Goal: Use online tool/utility: Utilize a website feature to perform a specific function

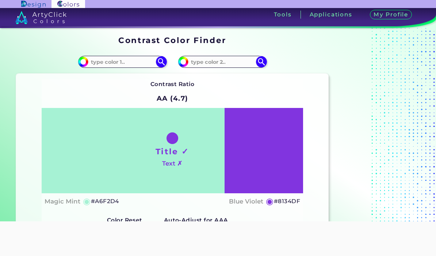
click at [120, 64] on input at bounding box center [122, 62] width 68 height 10
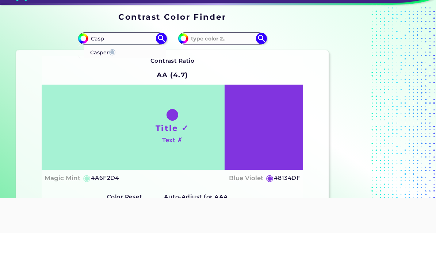
type input "Casp"
click at [105, 68] on p "Casper ◉" at bounding box center [103, 75] width 26 height 14
type input "#adbed1"
type input "#ADBED1"
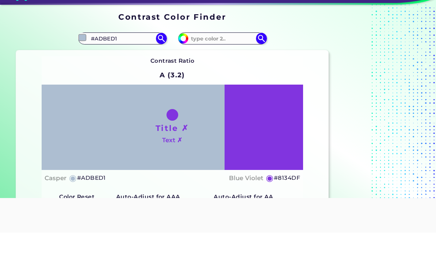
scroll to position [23, 0]
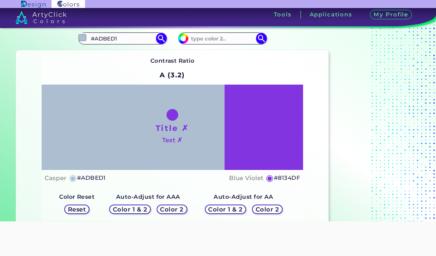
click at [221, 40] on input at bounding box center [222, 39] width 68 height 10
type input "Brandy r"
click at [218, 52] on p "Brandy Rose ◉" at bounding box center [216, 52] width 53 height 14
type input "#bb8983"
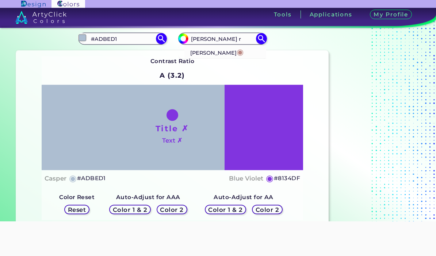
type input "#BB8983"
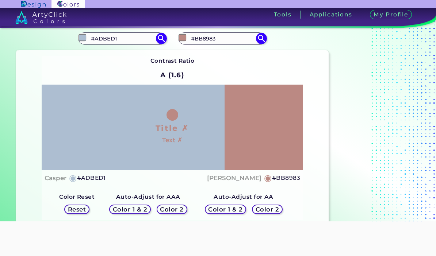
click at [278, 16] on h3 "Tools" at bounding box center [283, 14] width 18 height 5
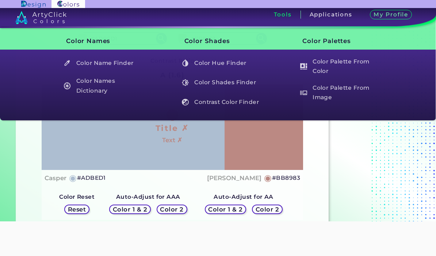
click at [323, 89] on h5 "Color Palette From Image" at bounding box center [338, 92] width 85 height 21
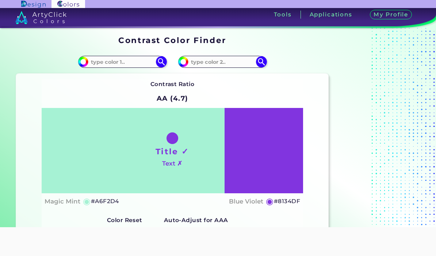
click at [107, 67] on input at bounding box center [122, 62] width 68 height 10
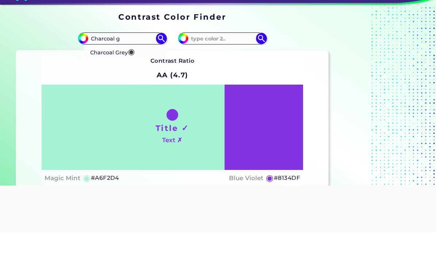
type input "Charcoal g"
click at [119, 68] on p "Charcoal Grey ◉" at bounding box center [112, 75] width 45 height 14
type input "#3c4142"
type input "#3C4142"
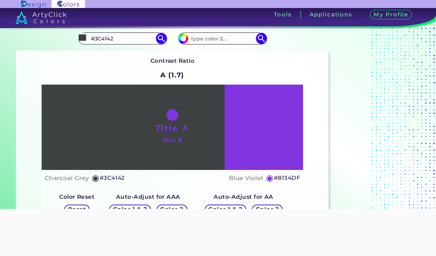
click at [221, 37] on input at bounding box center [222, 39] width 68 height 10
type input "Desert sand"
click at [213, 52] on p "Desert Sand ◉" at bounding box center [210, 52] width 40 height 14
type input "#edc9af"
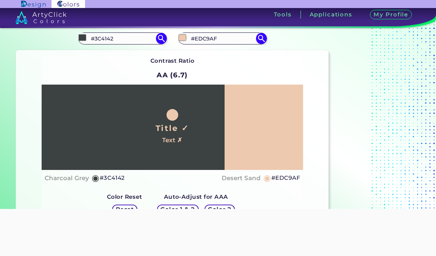
click at [221, 37] on input "#EDC9AF" at bounding box center [222, 39] width 68 height 10
type input "#"
type input "Casp"
click at [209, 55] on p "Casper ◉" at bounding box center [203, 52] width 26 height 14
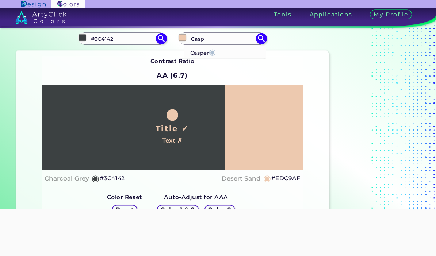
type input "#adbed1"
type input "#ADBED1"
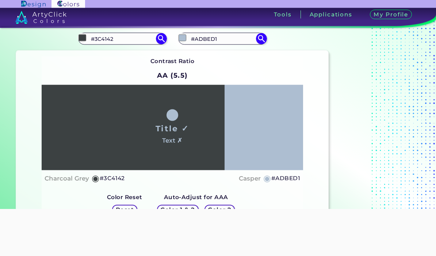
scroll to position [23, 0]
click at [286, 14] on h3 "Tools" at bounding box center [283, 14] width 18 height 5
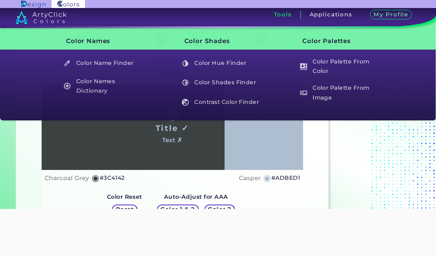
click at [217, 65] on h5 "Color Hue Finder" at bounding box center [220, 63] width 85 height 14
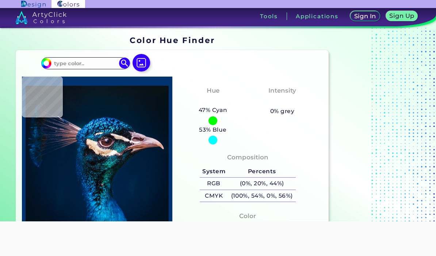
click at [81, 66] on input at bounding box center [85, 63] width 68 height 10
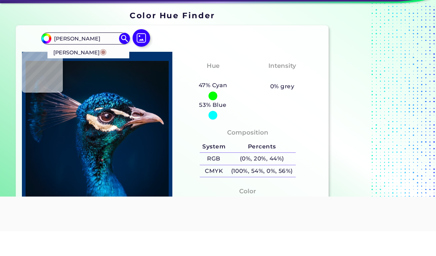
type input "Brandy rose"
click at [88, 70] on p "Brandy Rose ◉" at bounding box center [79, 77] width 53 height 14
type input "#bb8983"
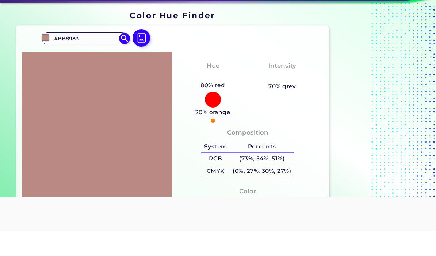
scroll to position [25, 0]
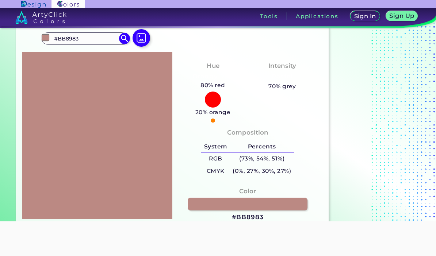
click at [90, 31] on div "#bb8983 #BB8983 Brandy Rose ◉ Acadia ◉ Acid Green ◉ Aero Blue ◉ Alabaster ◉ Alb…" at bounding box center [172, 125] width 312 height 199
click at [86, 42] on input "#BB8983" at bounding box center [85, 39] width 68 height 10
type input "#"
type input "Casper"
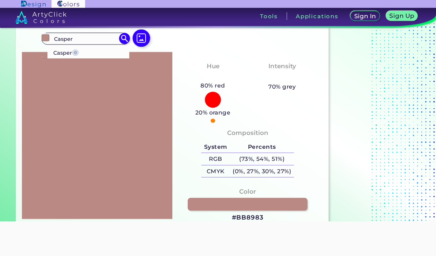
click at [79, 52] on span "◉" at bounding box center [75, 51] width 7 height 9
type input "#adbed1"
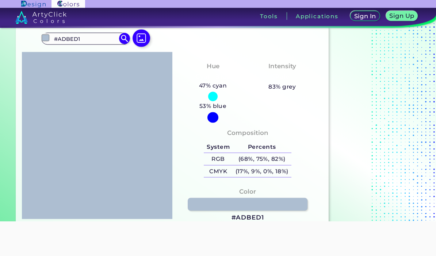
click at [94, 40] on input "#ADBED1" at bounding box center [85, 39] width 68 height 10
type input "#"
type input "Rodeo"
click at [88, 53] on span "◉" at bounding box center [88, 51] width 7 height 9
type input "#c9b29b"
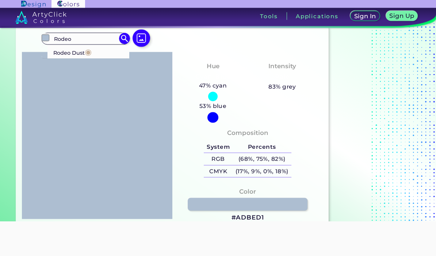
type input "#C9B29B"
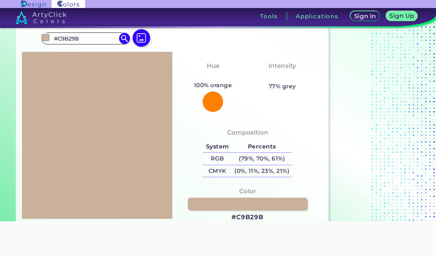
scroll to position [0, 0]
click at [147, 132] on html "Sign In Sign Up My Profile My Details Color Palettes Sign Out Tools Application…" at bounding box center [218, 125] width 436 height 300
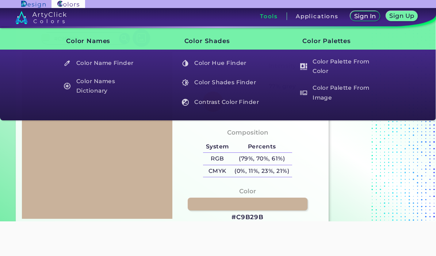
click at [272, 15] on h3 "Tools" at bounding box center [269, 16] width 18 height 5
click at [327, 93] on h5 "Color Palette From Image" at bounding box center [338, 92] width 85 height 21
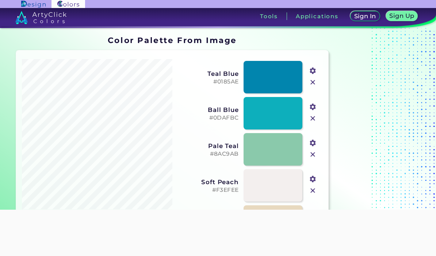
click at [0, 0] on input "file" at bounding box center [0, 0] width 0 height 0
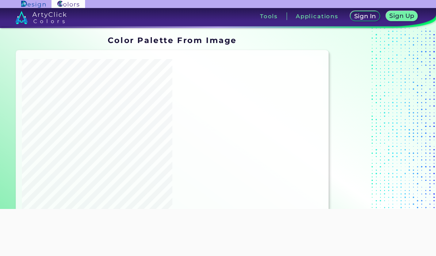
type input "#ba967e"
type input "#d2afa2"
type input "#89685c"
type input "#3f4144"
type input "#eeccb5"
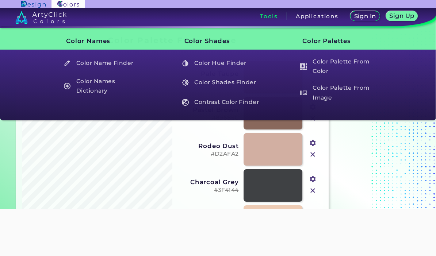
click at [272, 17] on h3 "Tools" at bounding box center [269, 16] width 18 height 5
click at [227, 64] on h5 "Color Hue Finder" at bounding box center [220, 63] width 85 height 14
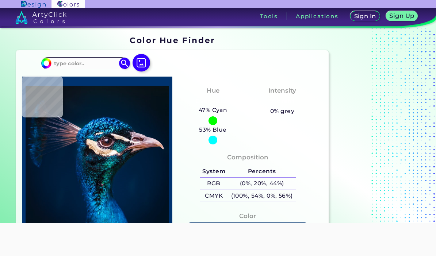
click at [79, 66] on input at bounding box center [85, 63] width 68 height 10
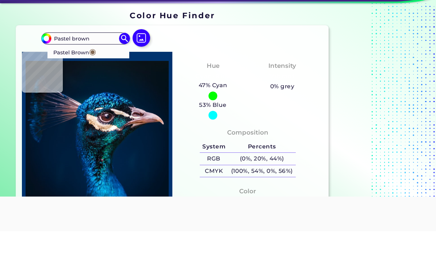
type input "Pastel brown"
click at [90, 72] on span "◉" at bounding box center [92, 76] width 7 height 9
type input "#836953"
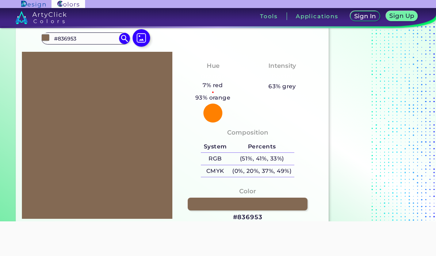
click at [82, 38] on input "#836953" at bounding box center [85, 39] width 68 height 10
type input "#"
click at [87, 39] on input "Sanddrift" at bounding box center [85, 39] width 68 height 10
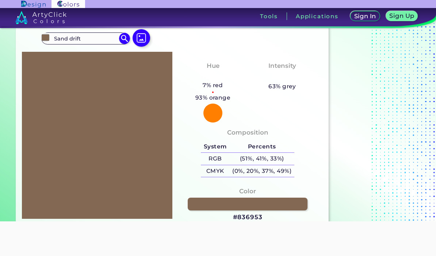
type input "Sand drift"
click at [129, 38] on img at bounding box center [124, 38] width 11 height 11
click at [271, 16] on h3 "Tools" at bounding box center [269, 16] width 18 height 5
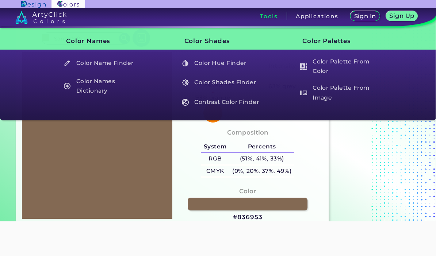
click at [338, 96] on h5 "Color Palette From Image" at bounding box center [338, 92] width 85 height 21
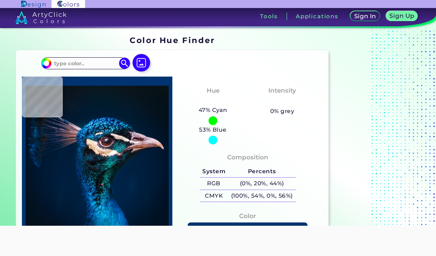
click at [79, 61] on input at bounding box center [85, 63] width 68 height 10
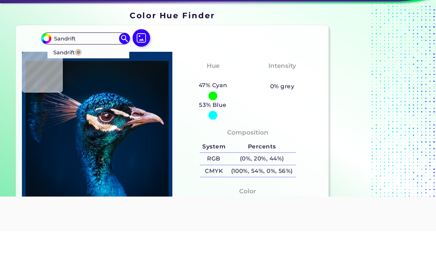
type input "Sandrift"
click at [71, 70] on p "Sandrift ◉" at bounding box center [67, 77] width 28 height 14
type input "#ab917a"
type input "#AB917A"
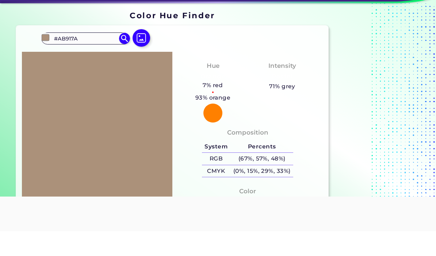
scroll to position [25, 0]
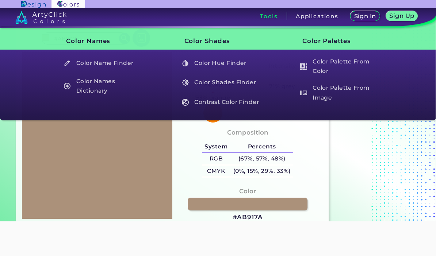
click at [274, 15] on h3 "Tools" at bounding box center [269, 16] width 18 height 5
click at [269, 16] on h3 "Tools" at bounding box center [269, 16] width 18 height 5
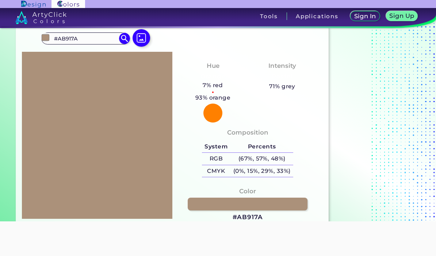
click at [266, 19] on h3 "Tools" at bounding box center [269, 16] width 18 height 5
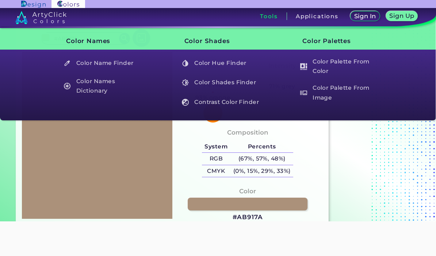
click at [335, 93] on h5 "Color Palette From Image" at bounding box center [338, 92] width 85 height 21
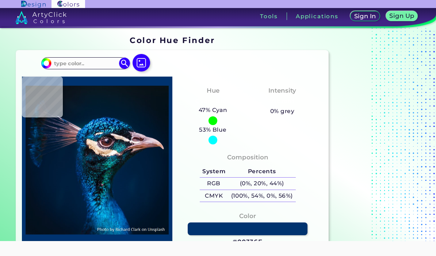
click at [72, 64] on input at bounding box center [85, 63] width 68 height 10
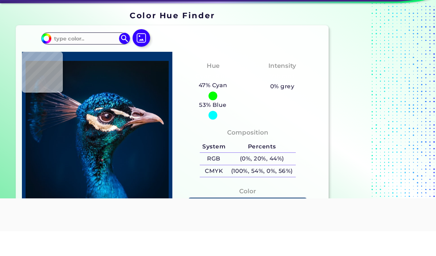
scroll to position [25, 0]
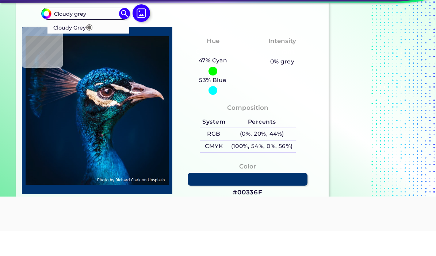
type input "Cloudy grey"
click at [83, 53] on p "Cloudy Grey ◉" at bounding box center [72, 52] width 39 height 14
type input "#6d6968"
type input "#6D6968"
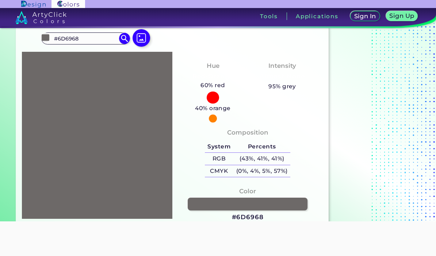
click at [395, 155] on section at bounding box center [376, 117] width 91 height 219
